Goal: Information Seeking & Learning: Learn about a topic

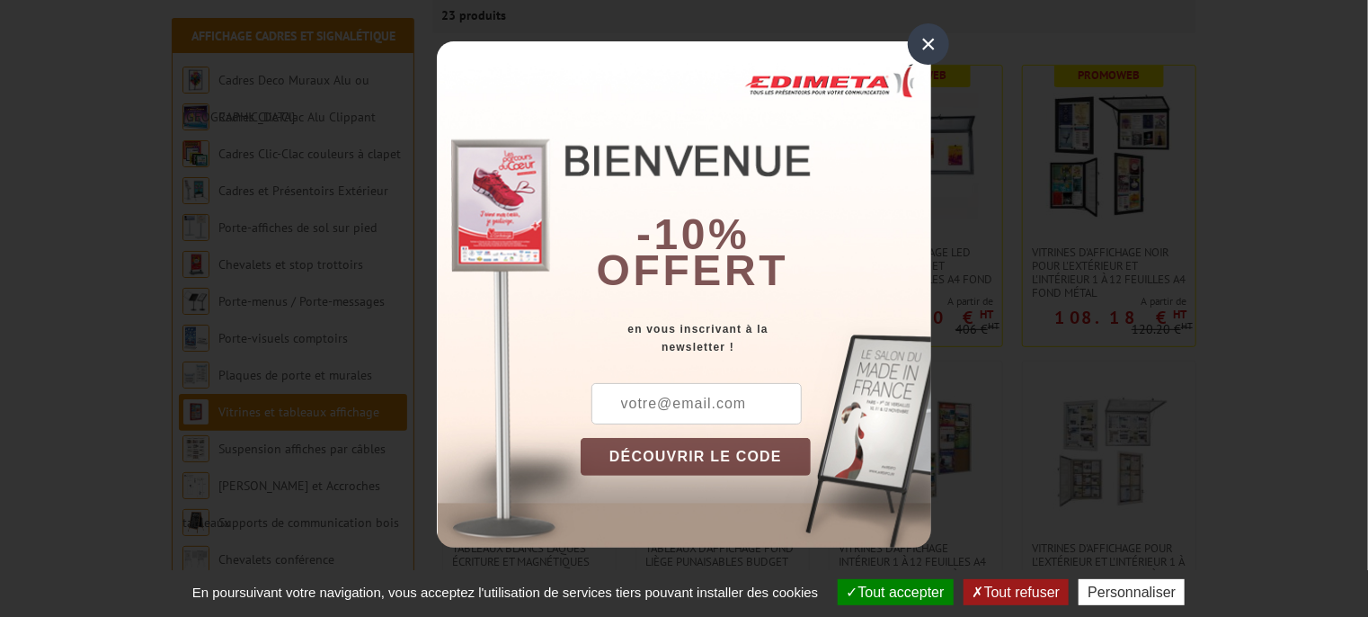
scroll to position [316, 0]
click at [926, 41] on div "×" at bounding box center [928, 43] width 41 height 41
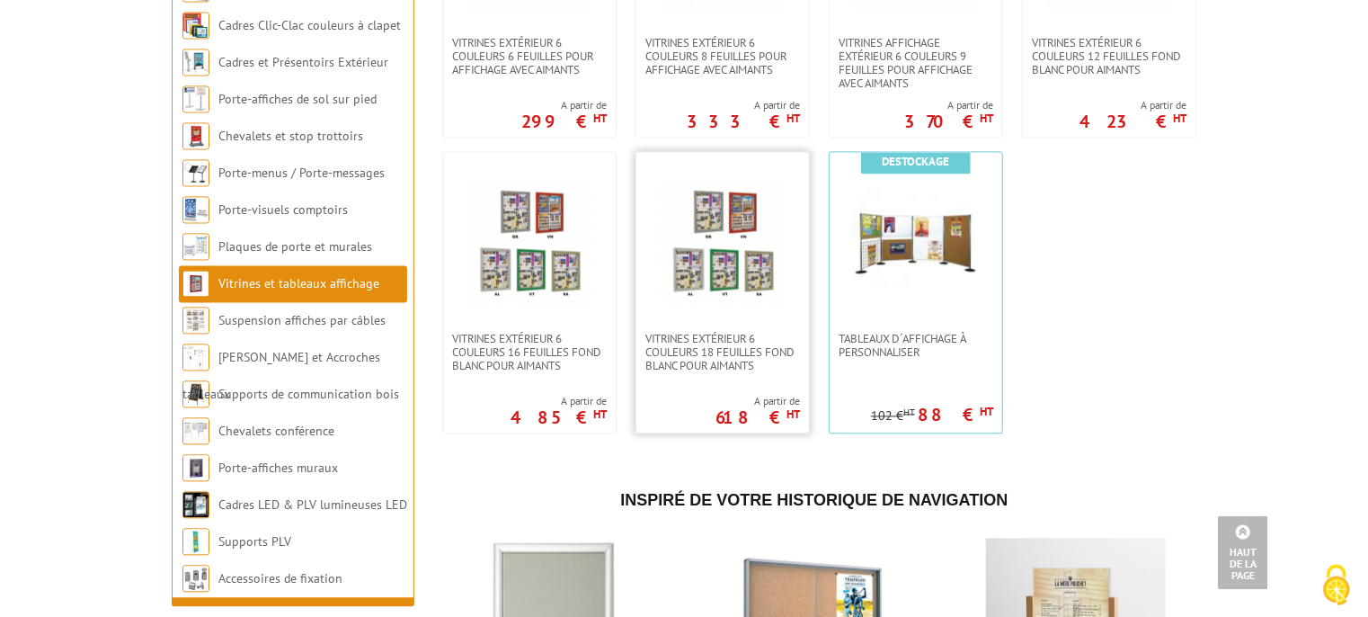
scroll to position [1708, 0]
click at [946, 318] on link at bounding box center [916, 243] width 173 height 180
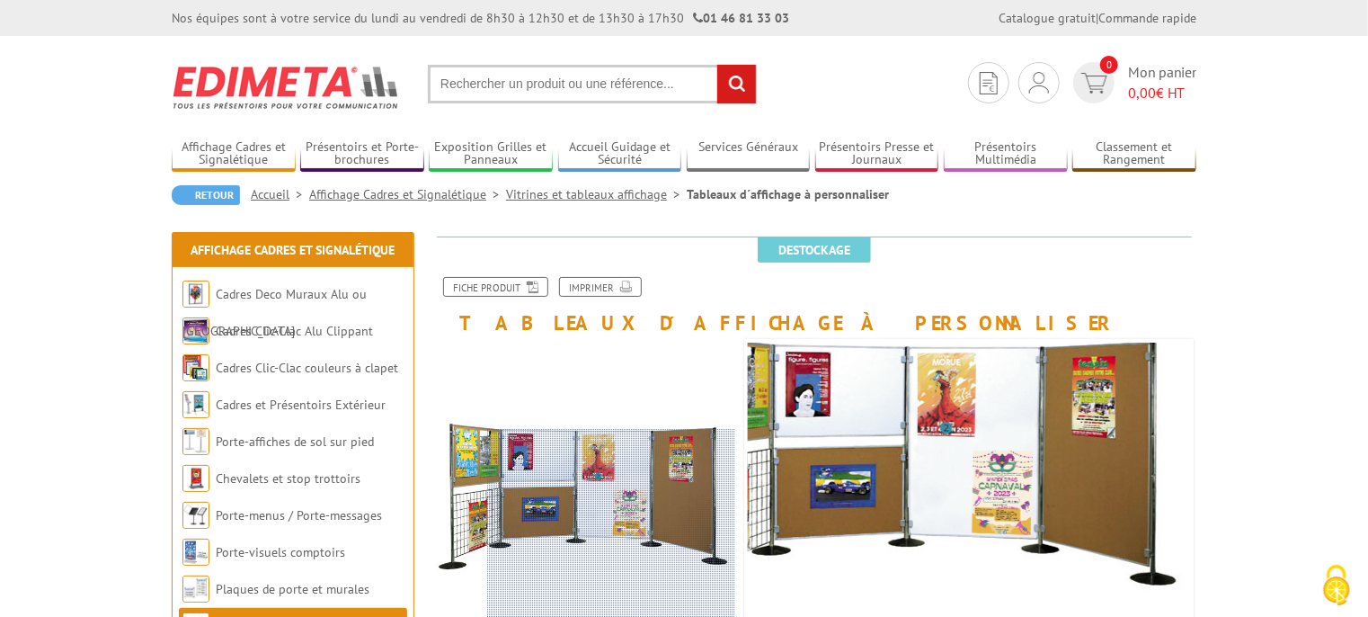
click at [681, 528] on div at bounding box center [611, 528] width 248 height 198
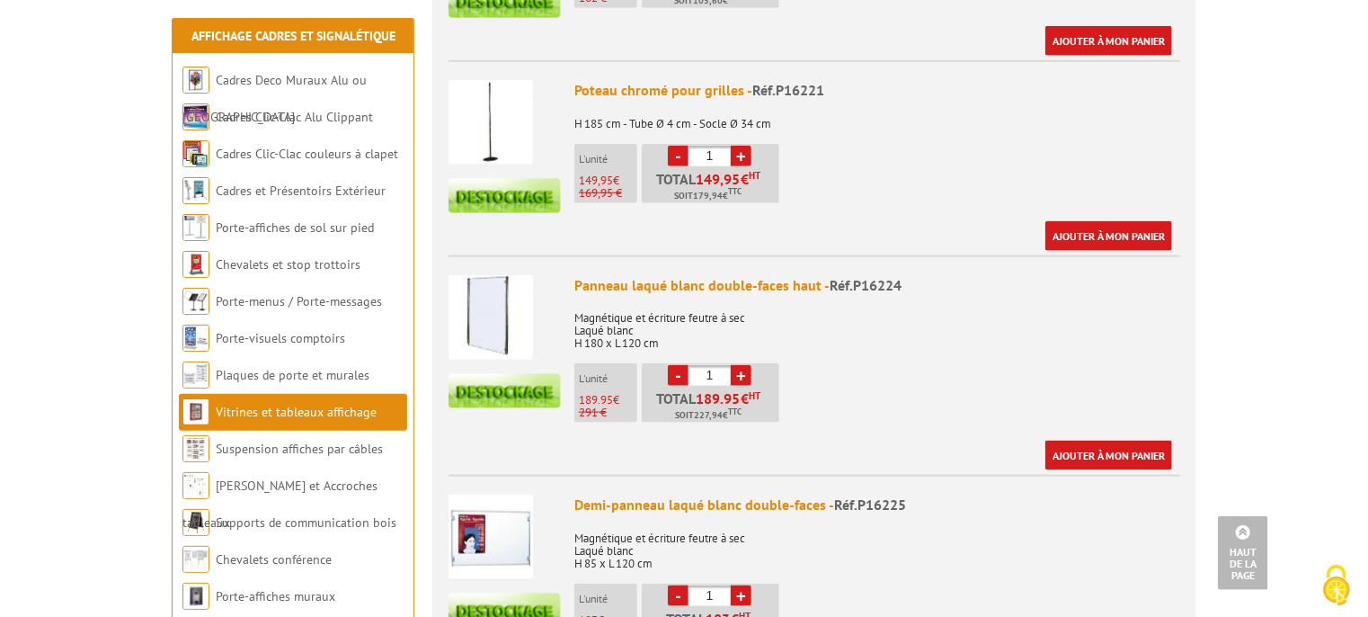
scroll to position [886, 0]
click at [494, 113] on img at bounding box center [491, 123] width 85 height 85
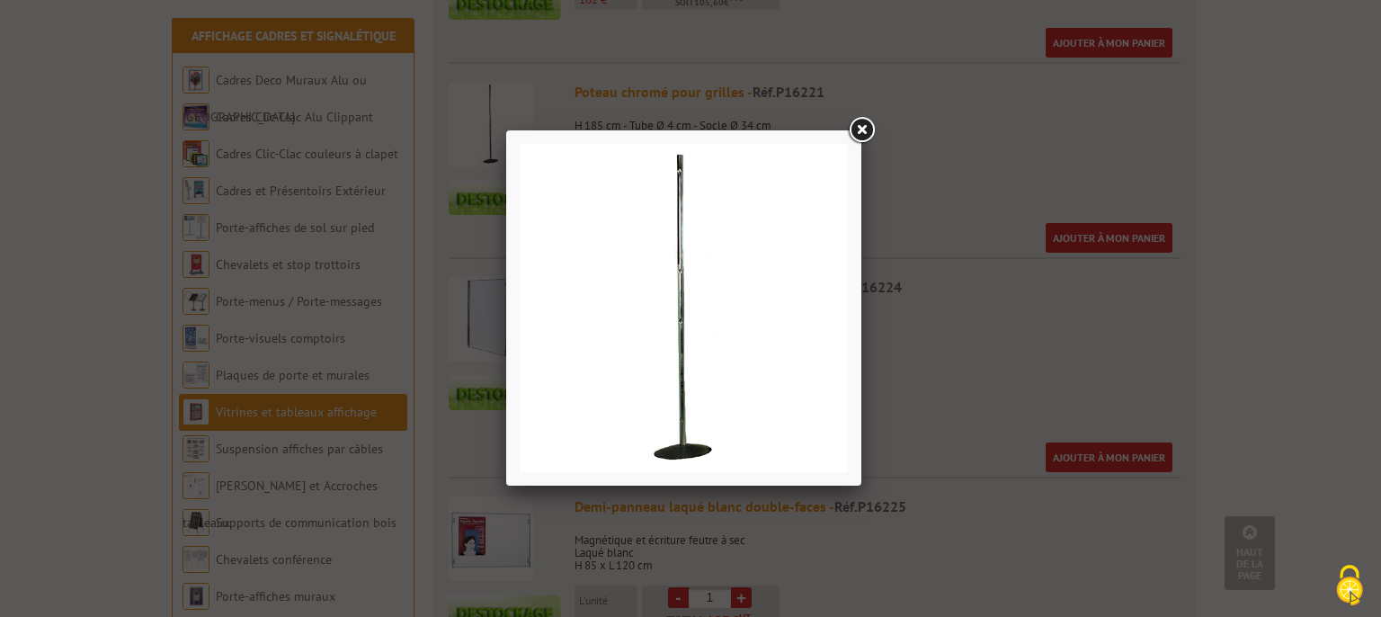
click at [684, 280] on img at bounding box center [684, 308] width 328 height 328
click at [861, 133] on link at bounding box center [861, 130] width 32 height 32
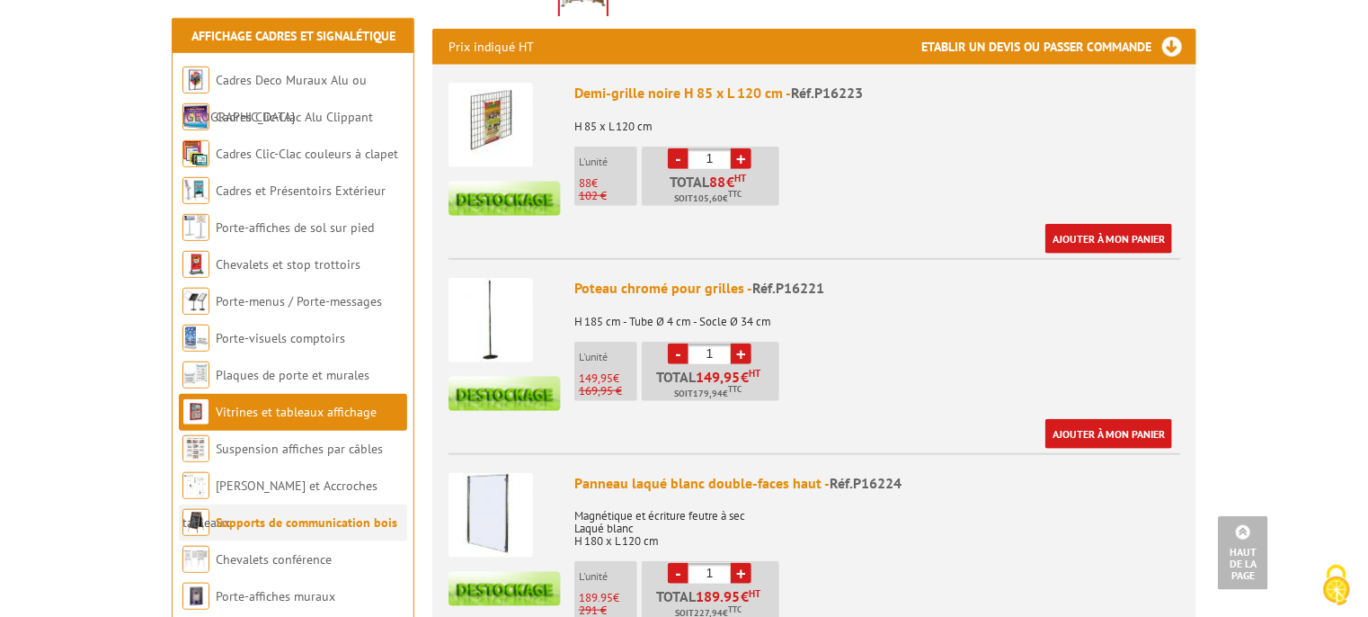
scroll to position [694, 0]
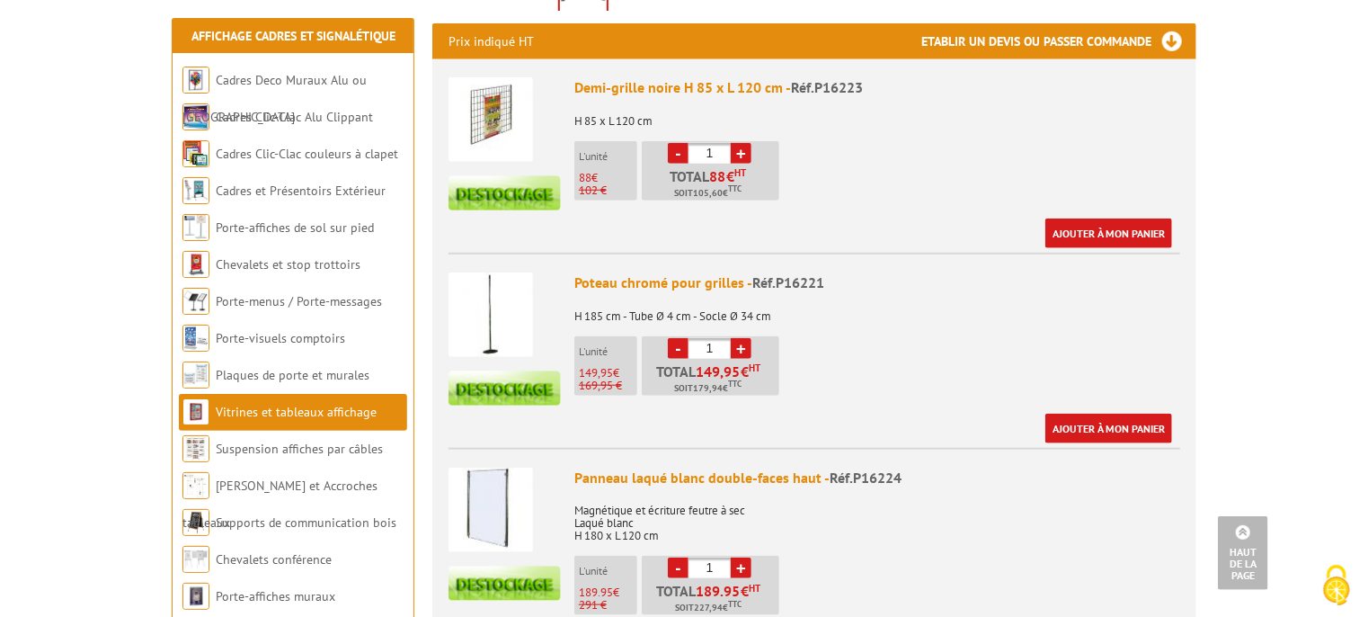
click at [352, 412] on link "Vitrines et tableaux affichage" at bounding box center [296, 412] width 161 height 16
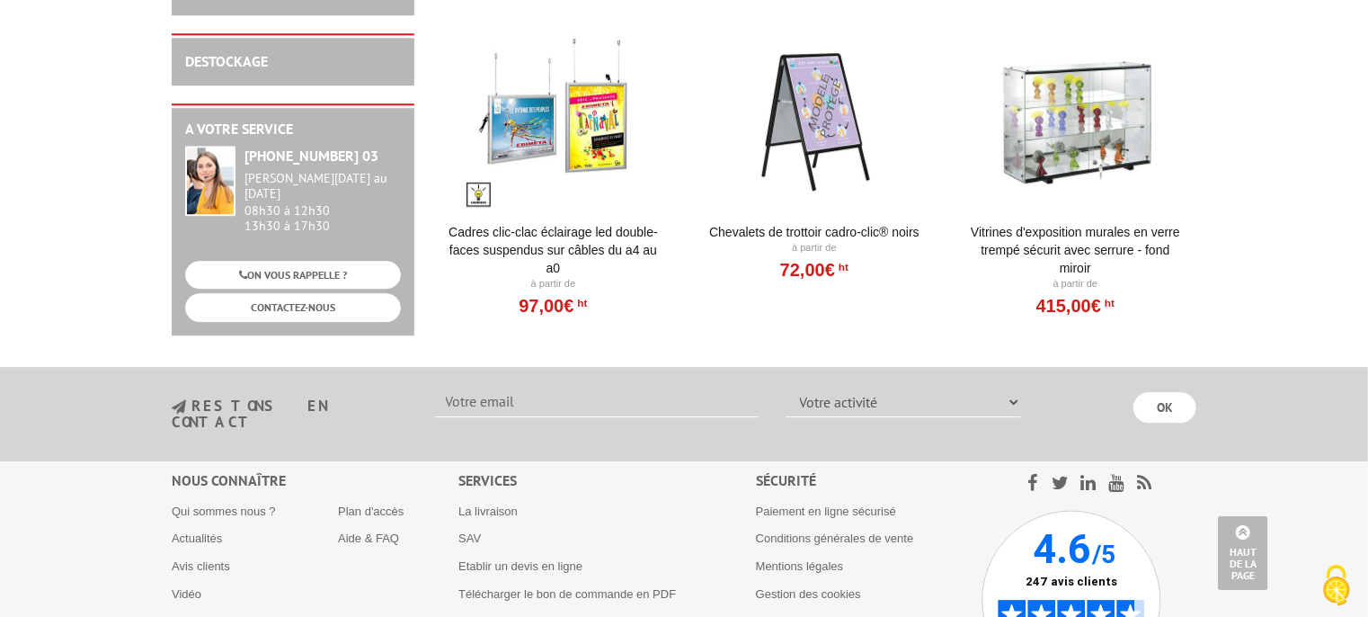
scroll to position [2665, 0]
